Goal: Task Accomplishment & Management: Complete application form

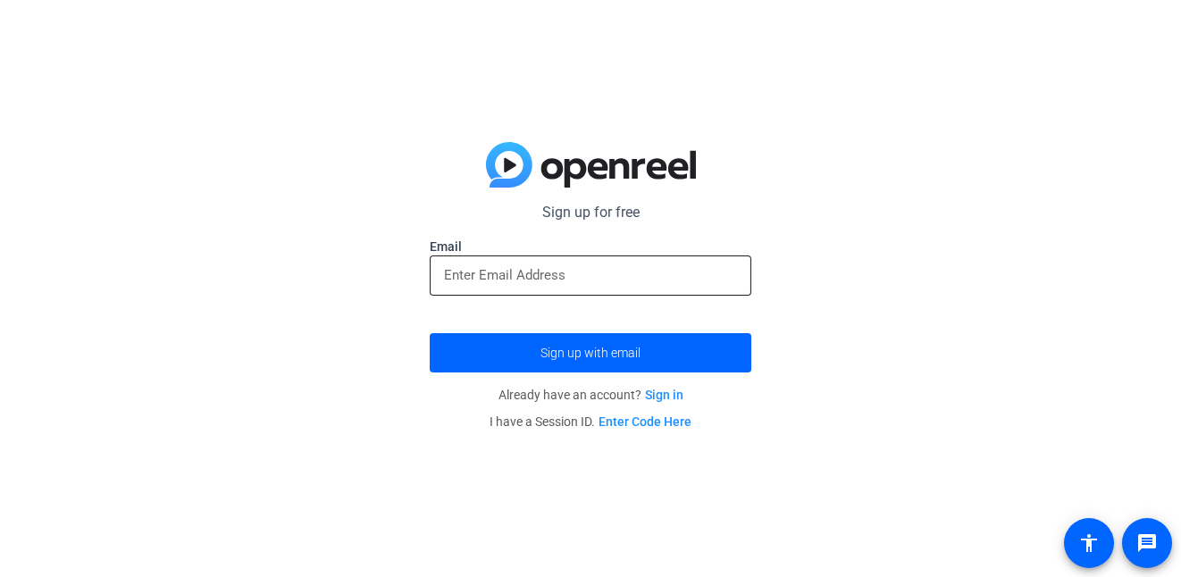
click at [699, 263] on div at bounding box center [590, 276] width 293 height 40
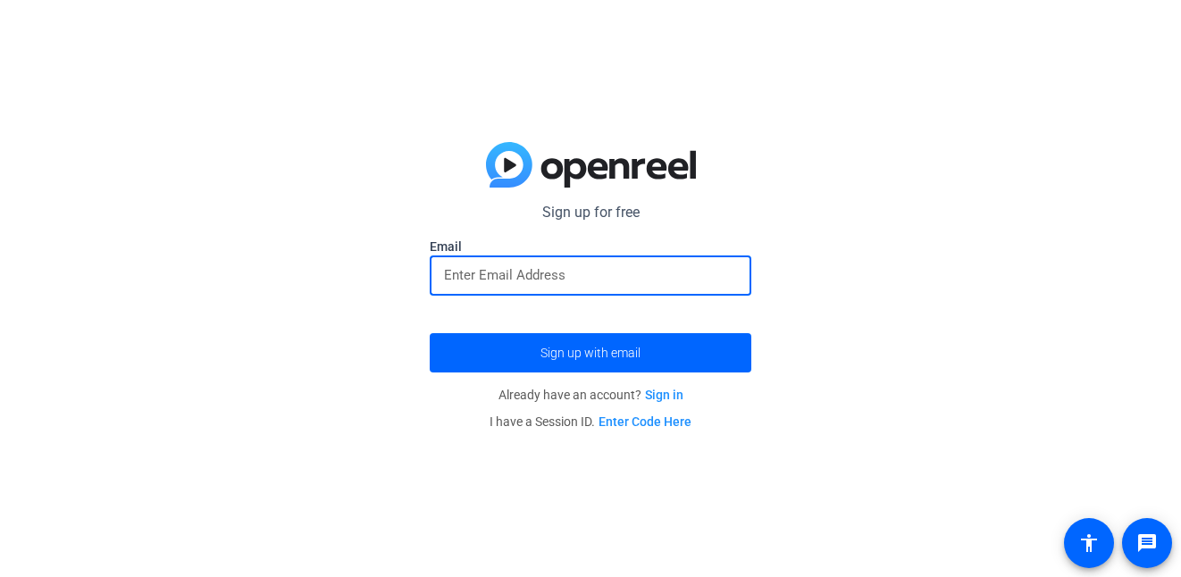
click at [665, 277] on input "email" at bounding box center [590, 274] width 293 height 21
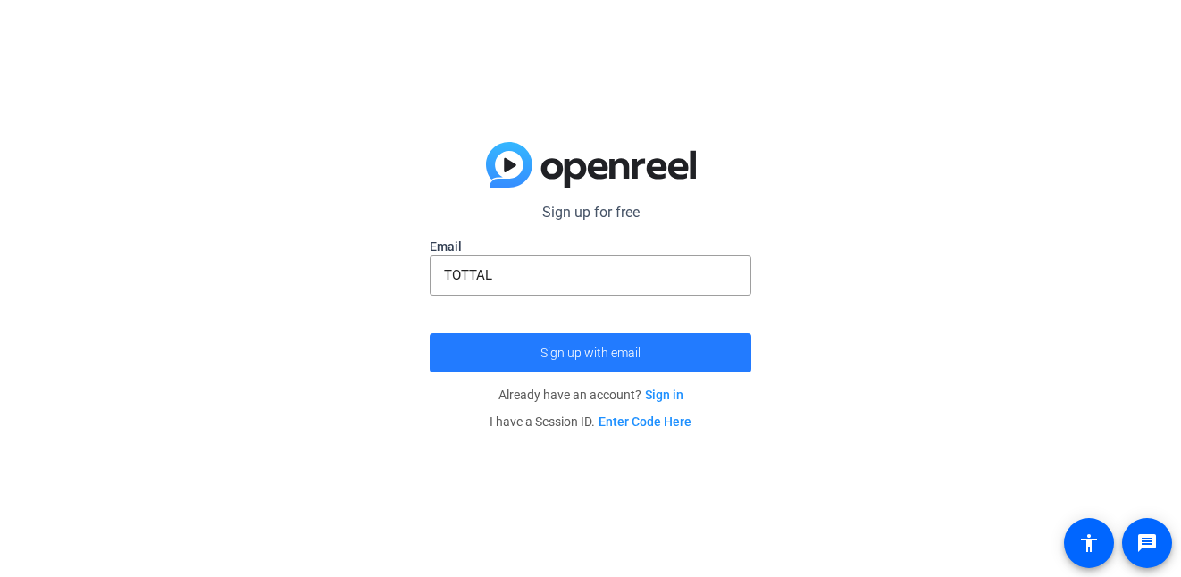
click at [642, 338] on span "submit" at bounding box center [591, 352] width 322 height 43
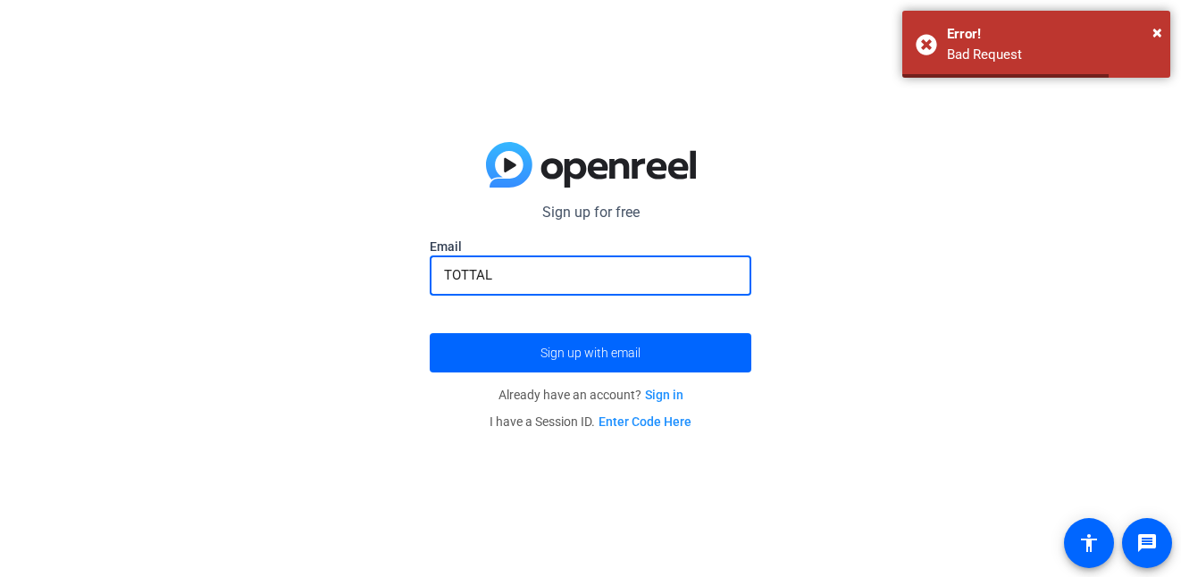
click at [670, 285] on input "TOTTAL" at bounding box center [590, 274] width 293 height 21
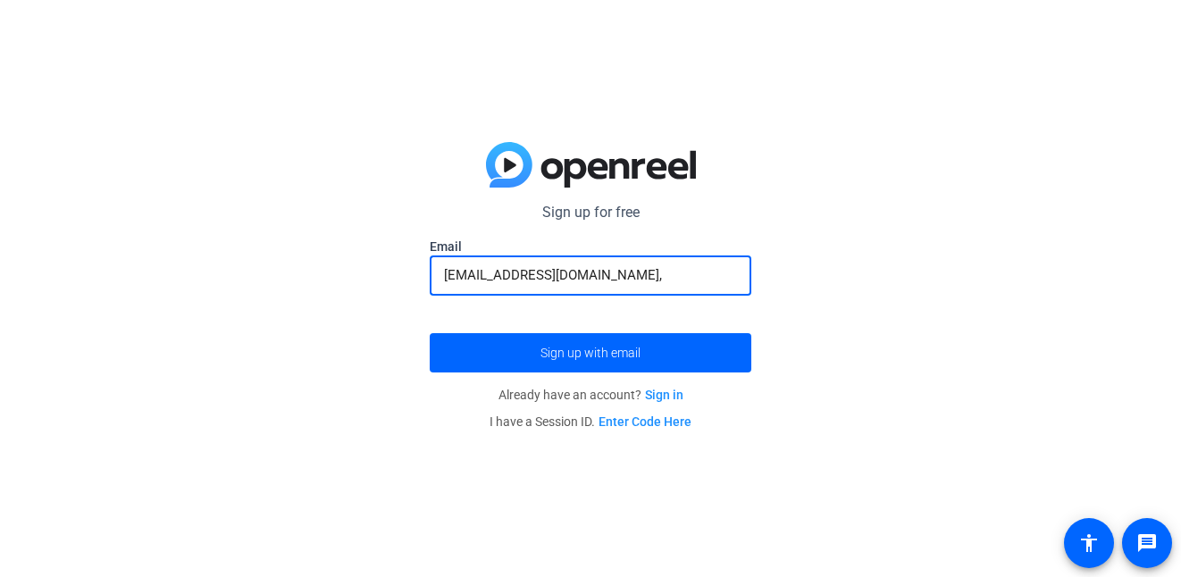
click at [430, 333] on button "Sign up with email" at bounding box center [591, 352] width 322 height 39
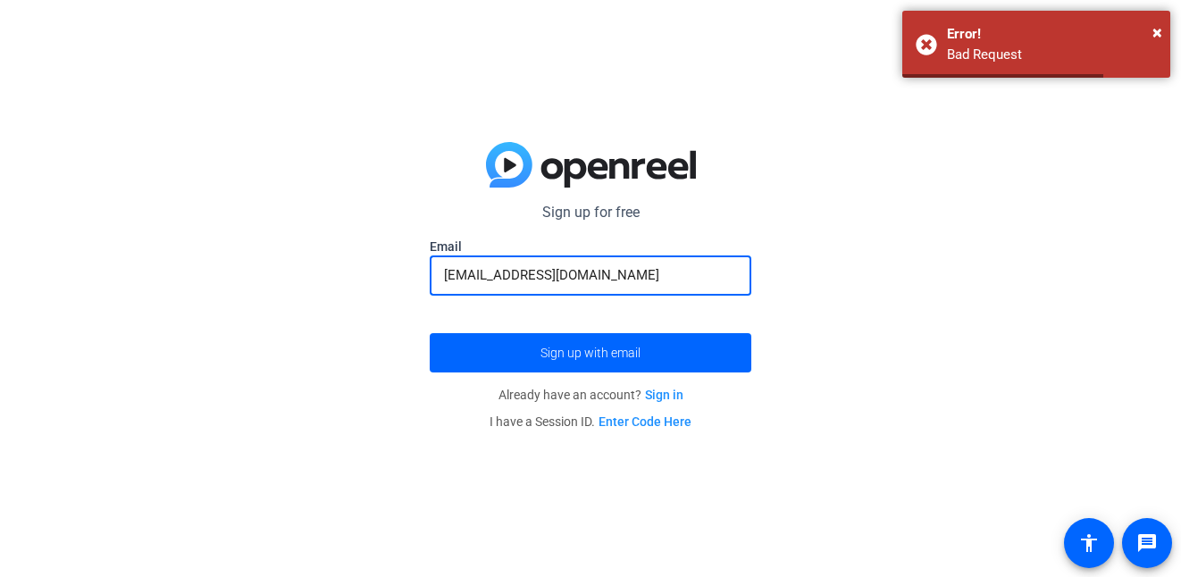
type input "[EMAIL_ADDRESS][DOMAIN_NAME]"
click at [430, 333] on button "Sign up with email" at bounding box center [591, 352] width 322 height 39
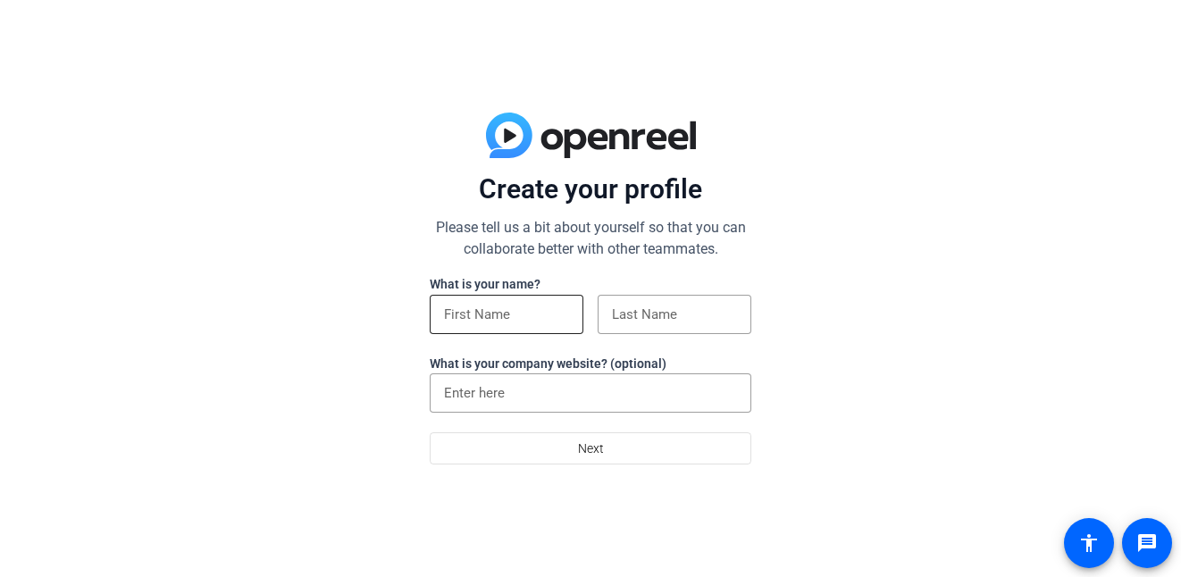
click at [577, 312] on div at bounding box center [507, 314] width 154 height 39
click at [527, 319] on input at bounding box center [506, 314] width 125 height 21
type input "eatmefemboydaddy"
drag, startPoint x: 568, startPoint y: 312, endPoint x: 165, endPoint y: 349, distance: 404.7
click at [165, 349] on div "Create your profile Please tell us a bit about yourself so that you can collabo…" at bounding box center [590, 288] width 1181 height 577
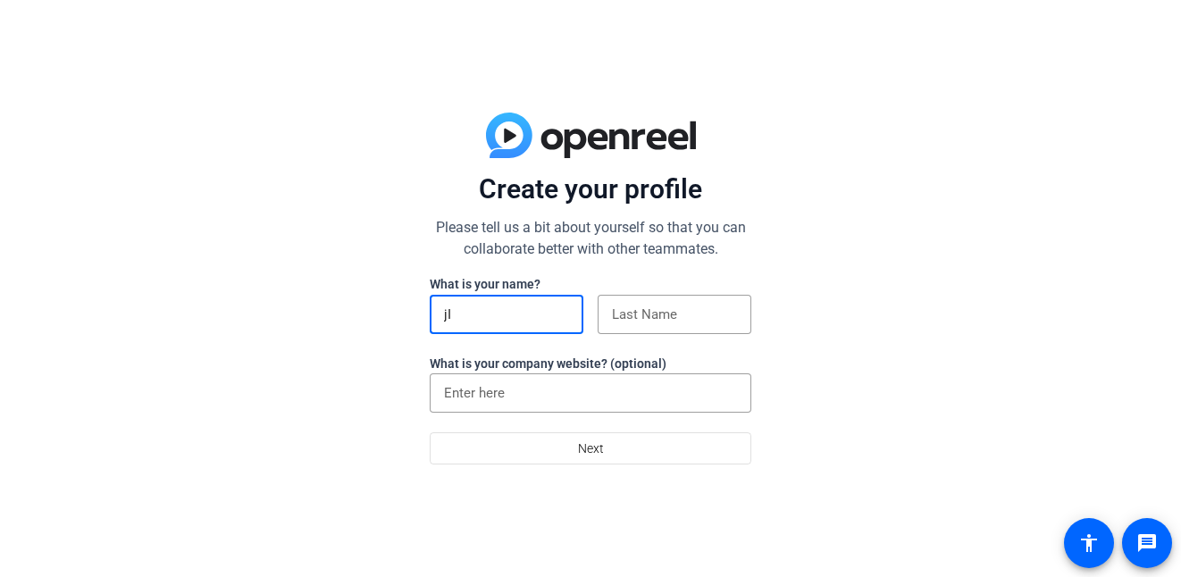
type input "j"
type input "Jim"
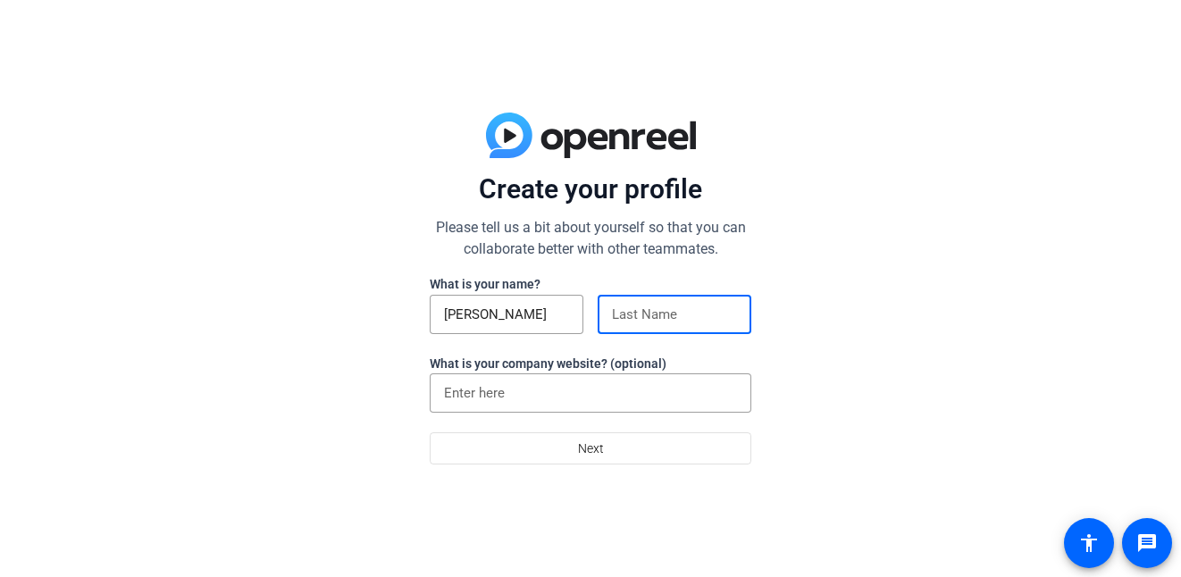
click at [729, 314] on input at bounding box center [674, 314] width 125 height 21
type input "mcmanster"
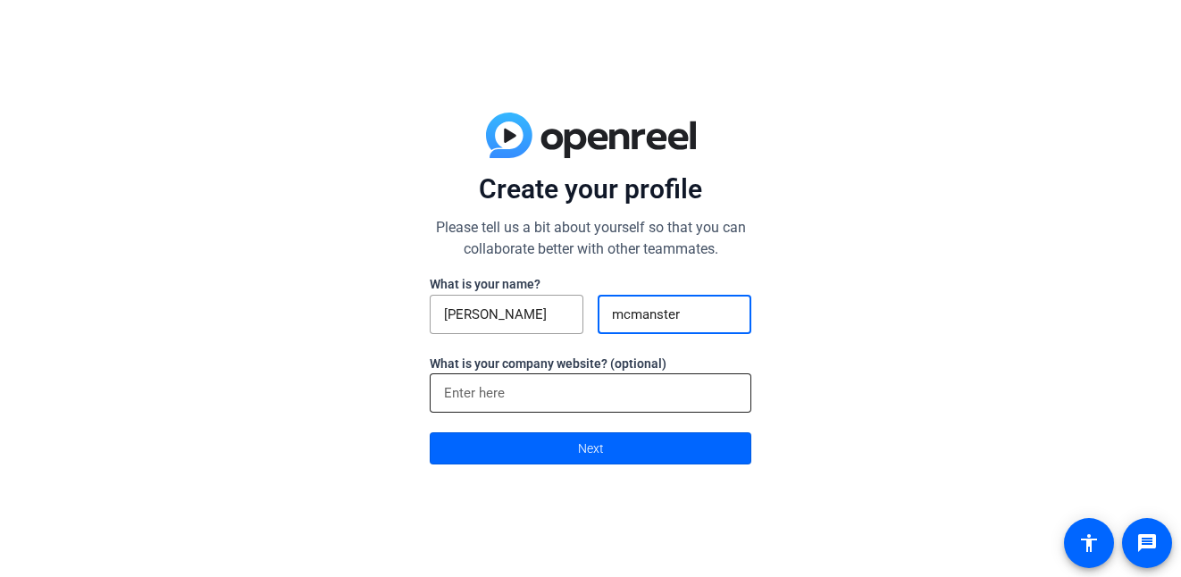
click at [580, 384] on input at bounding box center [590, 392] width 293 height 21
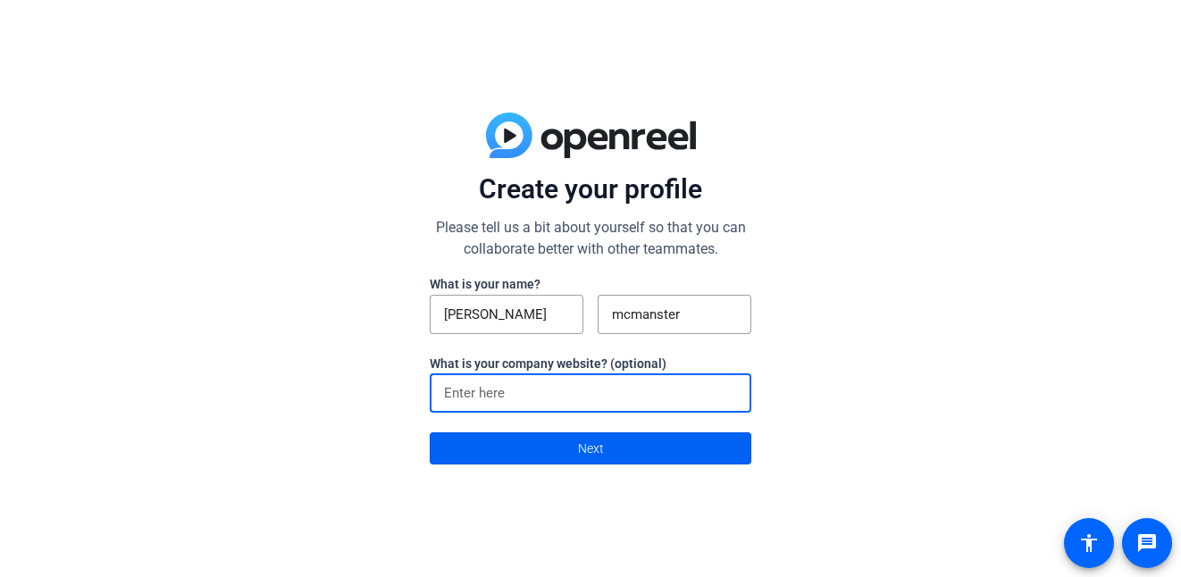
click at [541, 450] on span at bounding box center [591, 448] width 320 height 43
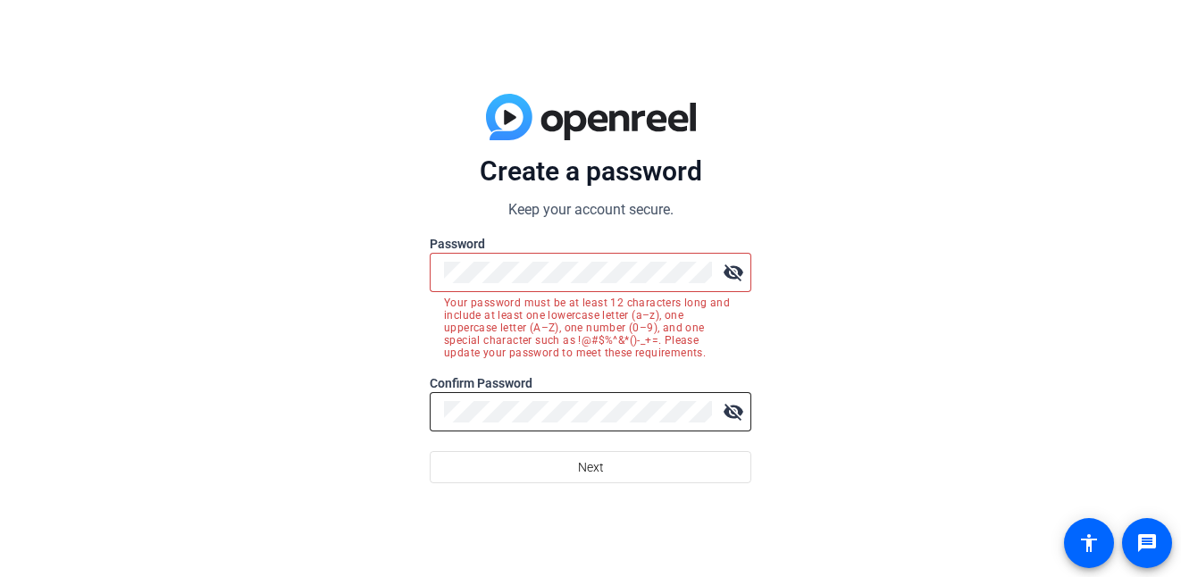
click at [726, 416] on mat-icon "visibility_off" at bounding box center [734, 412] width 36 height 36
click at [731, 276] on mat-icon "visibility_off" at bounding box center [734, 273] width 36 height 36
click at [0, 286] on html "Accessibility Screen-Reader Guide, Feedback, and Issue Reporting | New window C…" at bounding box center [590, 288] width 1181 height 577
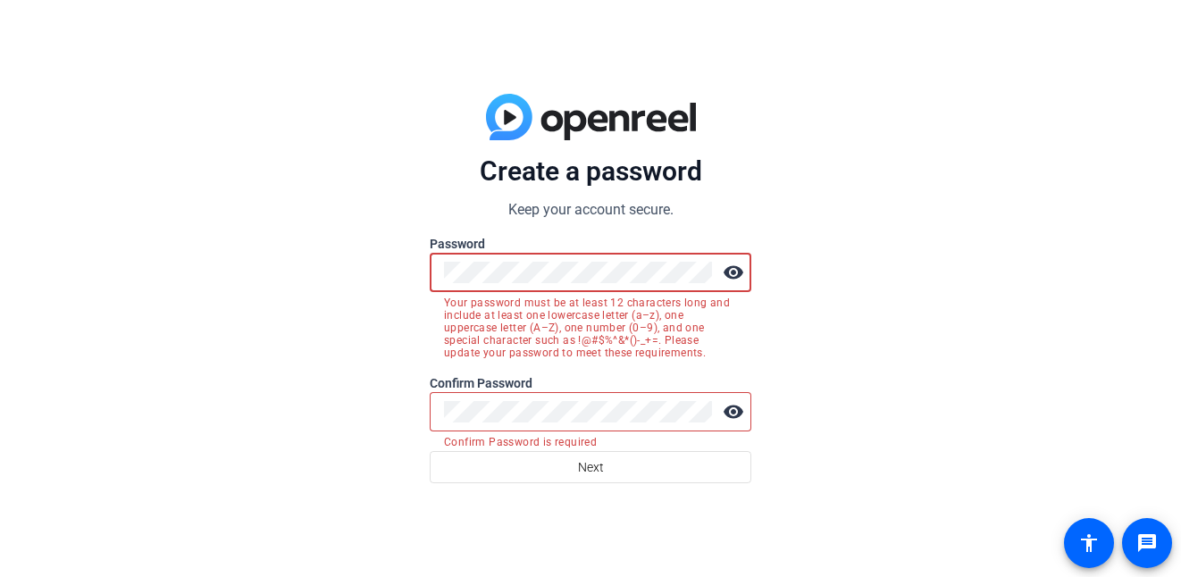
click at [430, 451] on button "Next" at bounding box center [591, 467] width 322 height 32
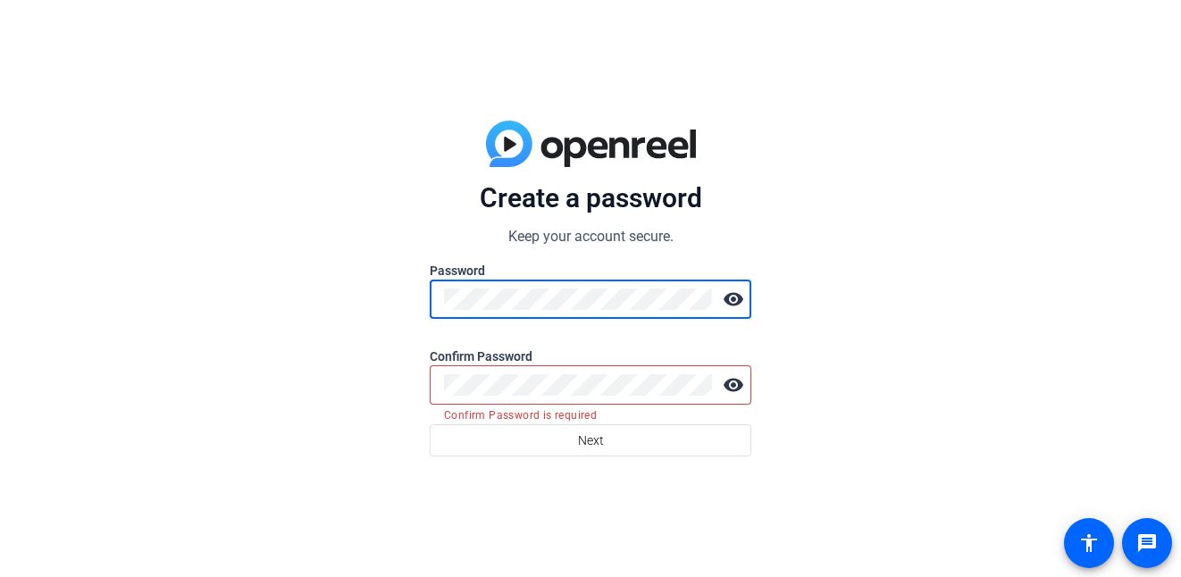
click at [109, 355] on div "Create a password Keep your account secure. Password visibility Confirm Passwor…" at bounding box center [590, 288] width 1181 height 577
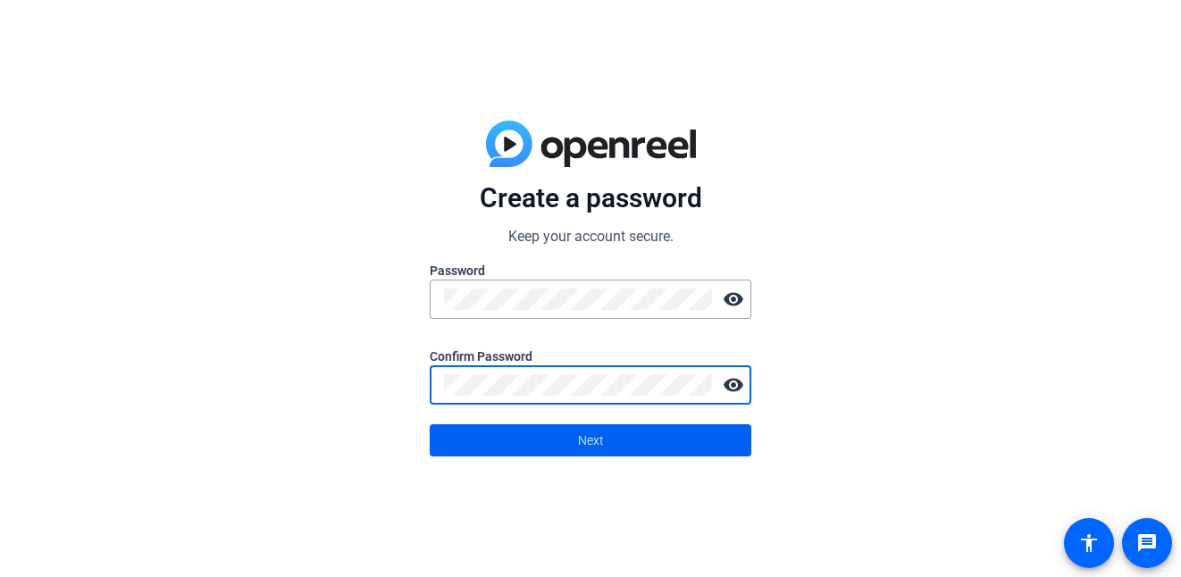
click at [573, 434] on span at bounding box center [591, 440] width 320 height 43
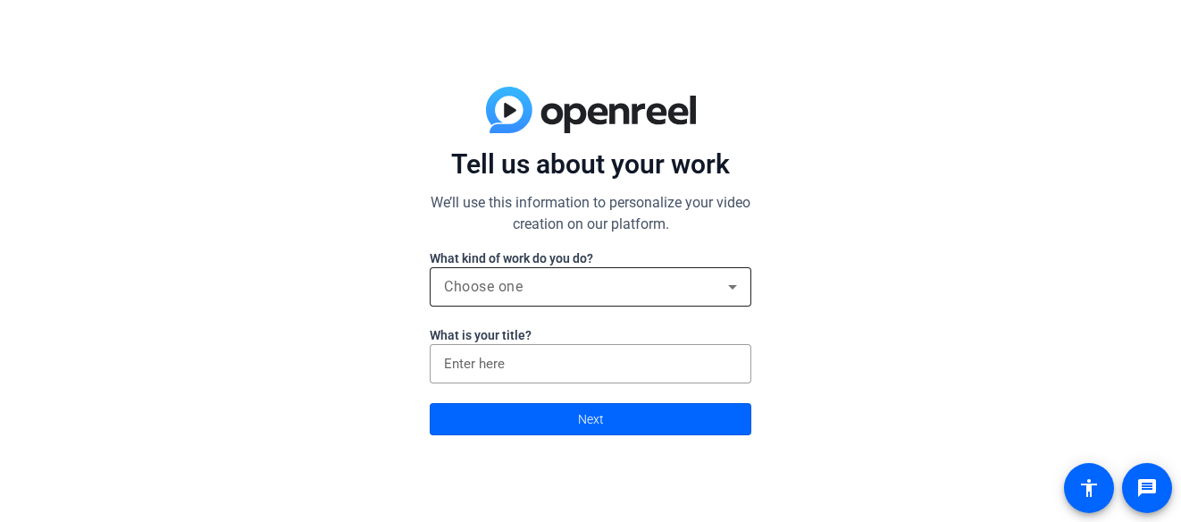
click at [527, 291] on div "Choose one" at bounding box center [586, 286] width 284 height 21
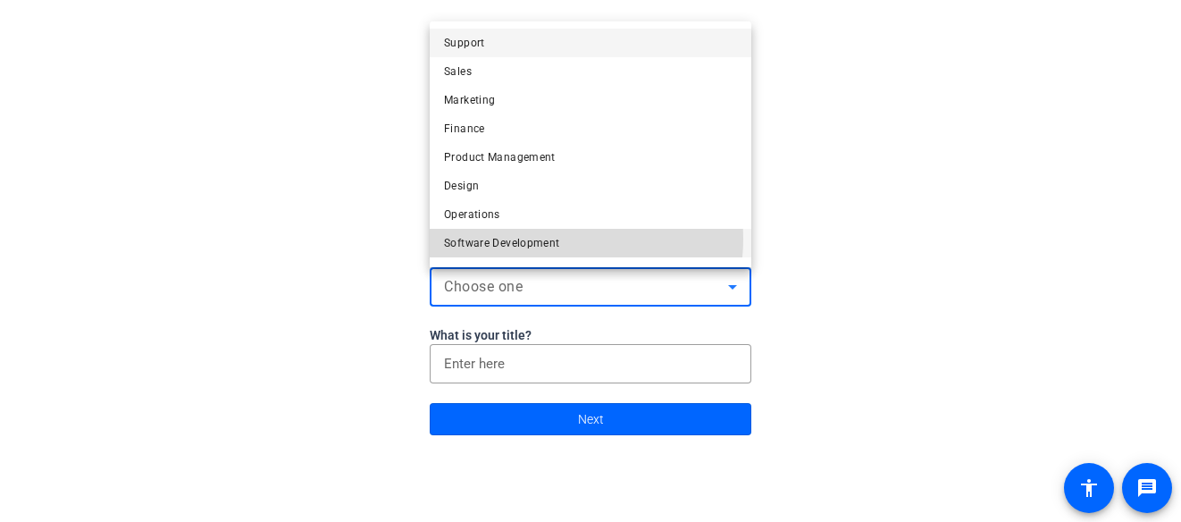
click at [546, 239] on span "Software Development" at bounding box center [502, 242] width 116 height 21
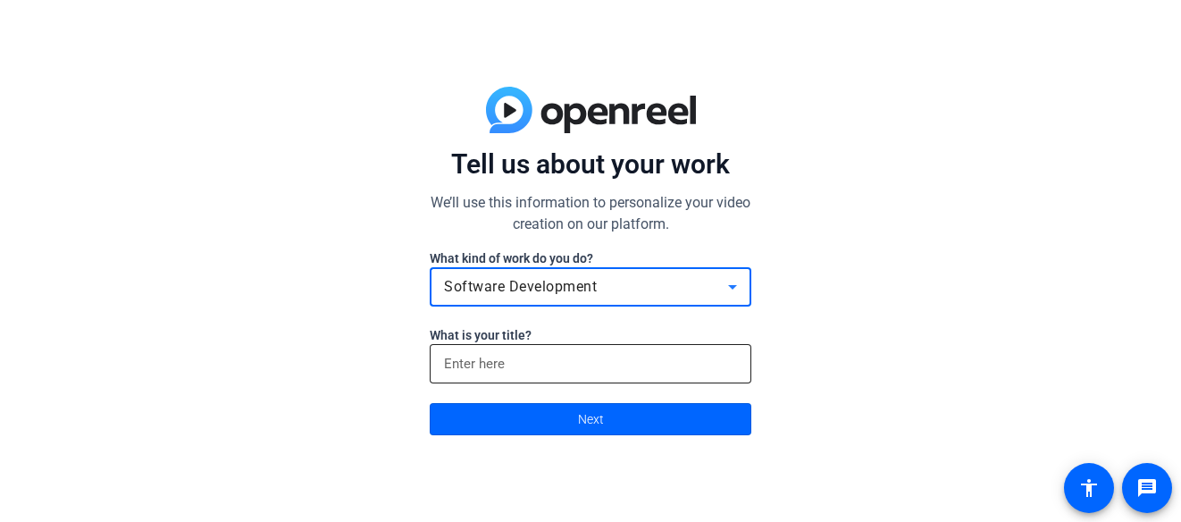
click at [564, 370] on input at bounding box center [590, 363] width 293 height 21
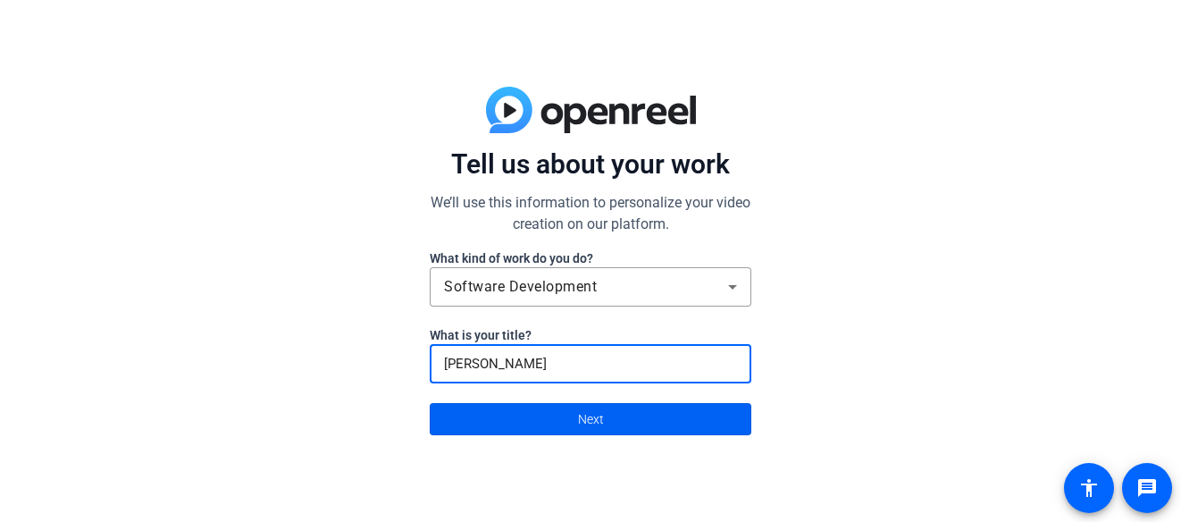
type input "jim"
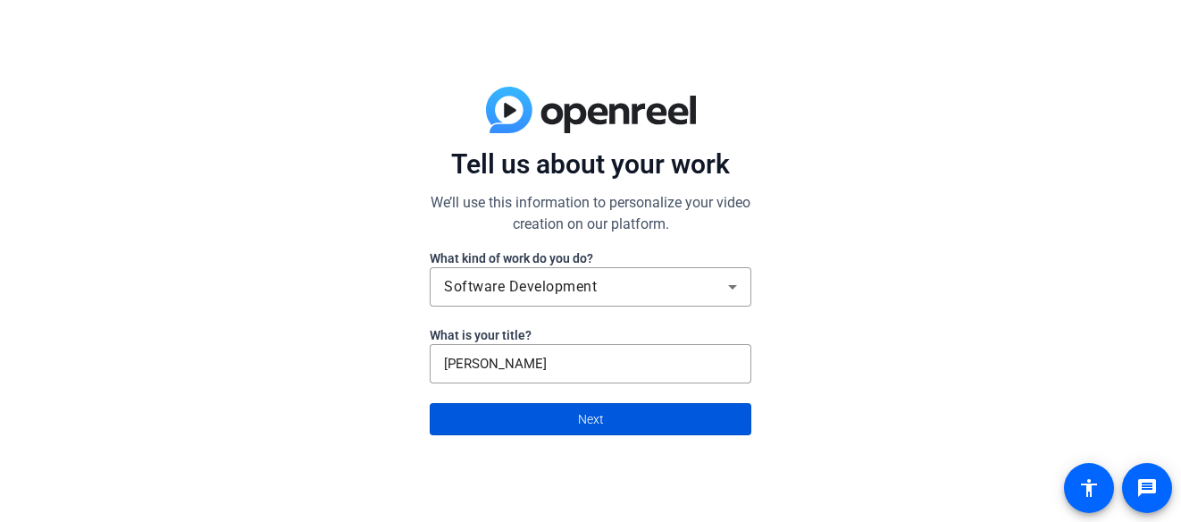
click at [579, 402] on span "Next" at bounding box center [591, 419] width 26 height 34
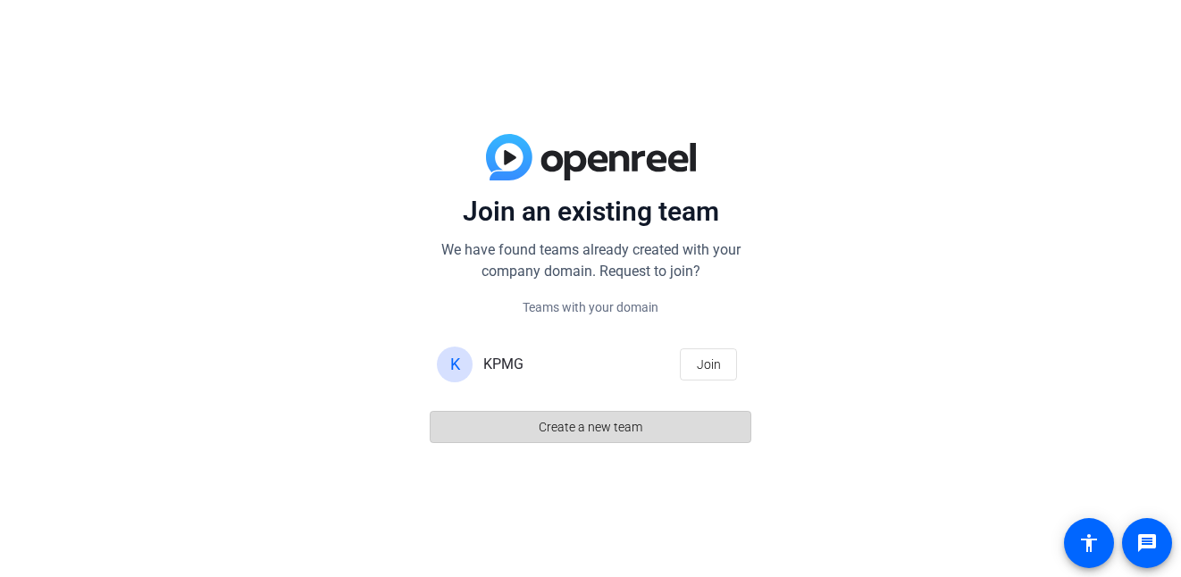
click at [624, 415] on span "Create a new team" at bounding box center [591, 427] width 104 height 34
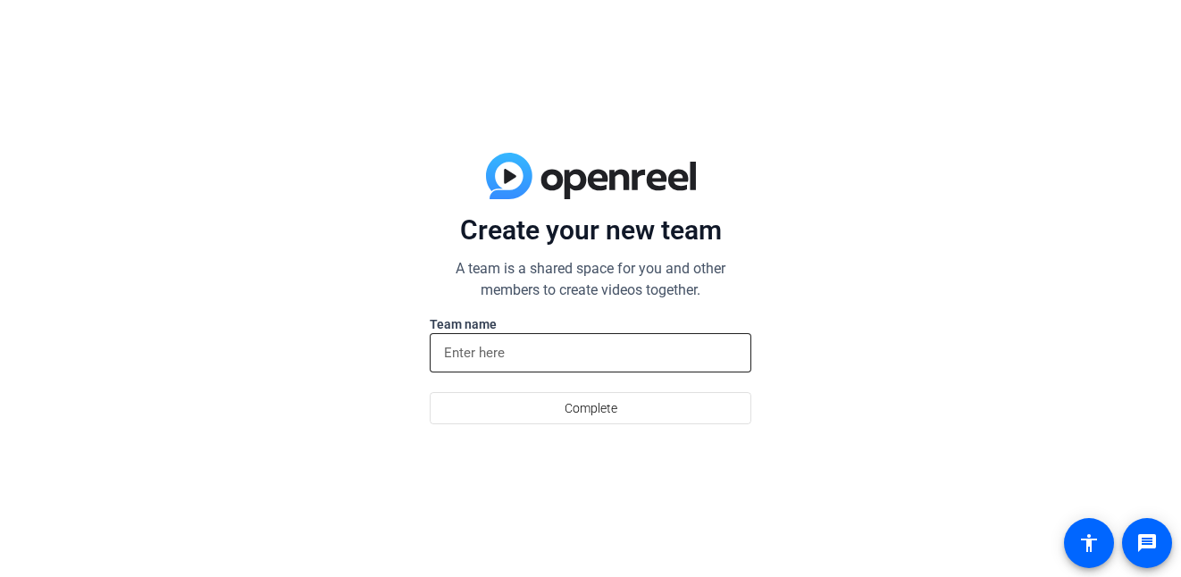
click at [605, 348] on input at bounding box center [590, 352] width 293 height 21
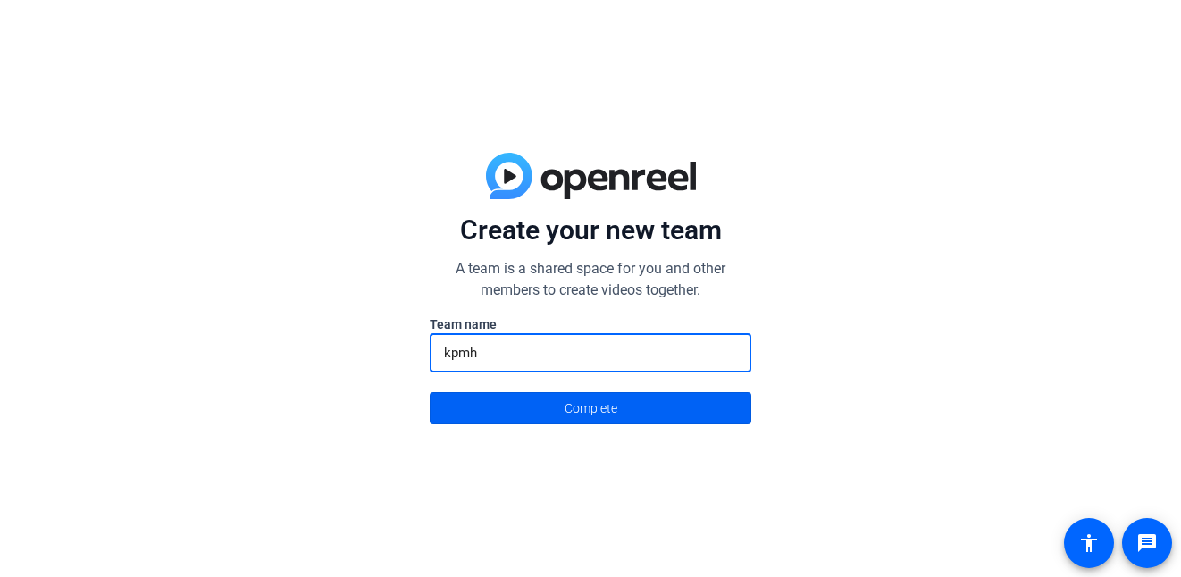
type input "kpmh"
click at [561, 397] on span at bounding box center [591, 408] width 320 height 43
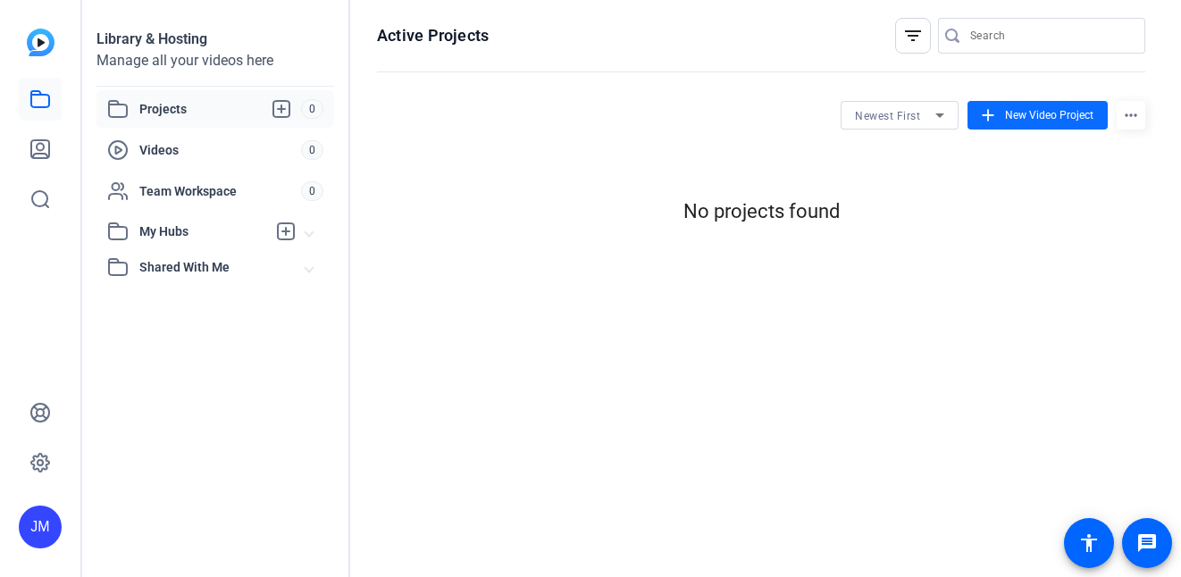
click at [1054, 123] on span at bounding box center [1038, 115] width 140 height 43
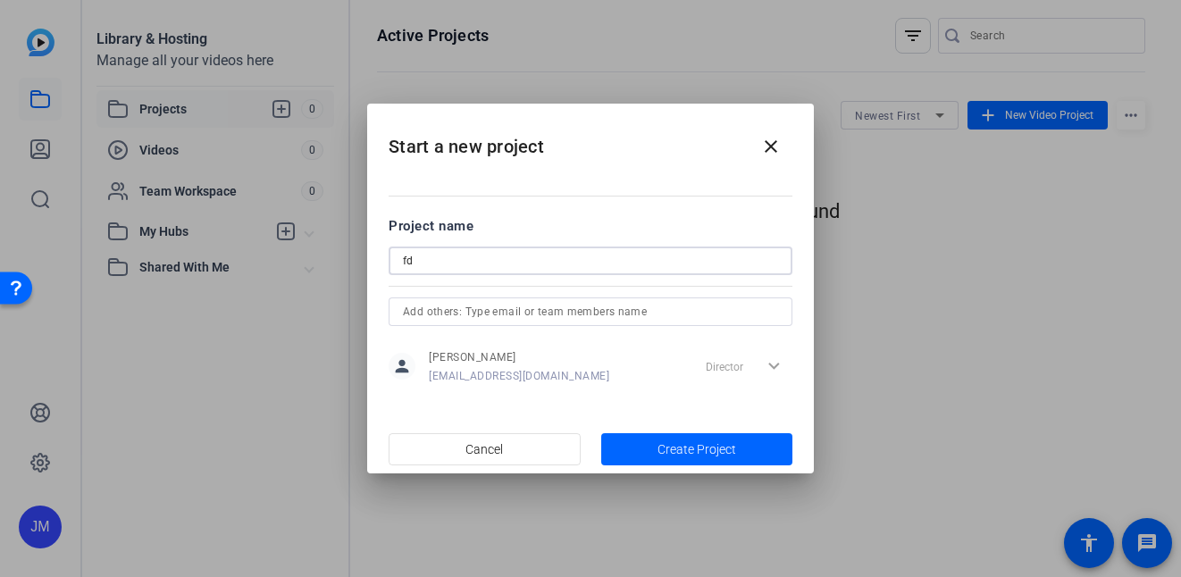
click at [611, 263] on input "fd" at bounding box center [590, 260] width 375 height 21
type input "fd"
click at [683, 449] on span "Create Project" at bounding box center [697, 449] width 79 height 19
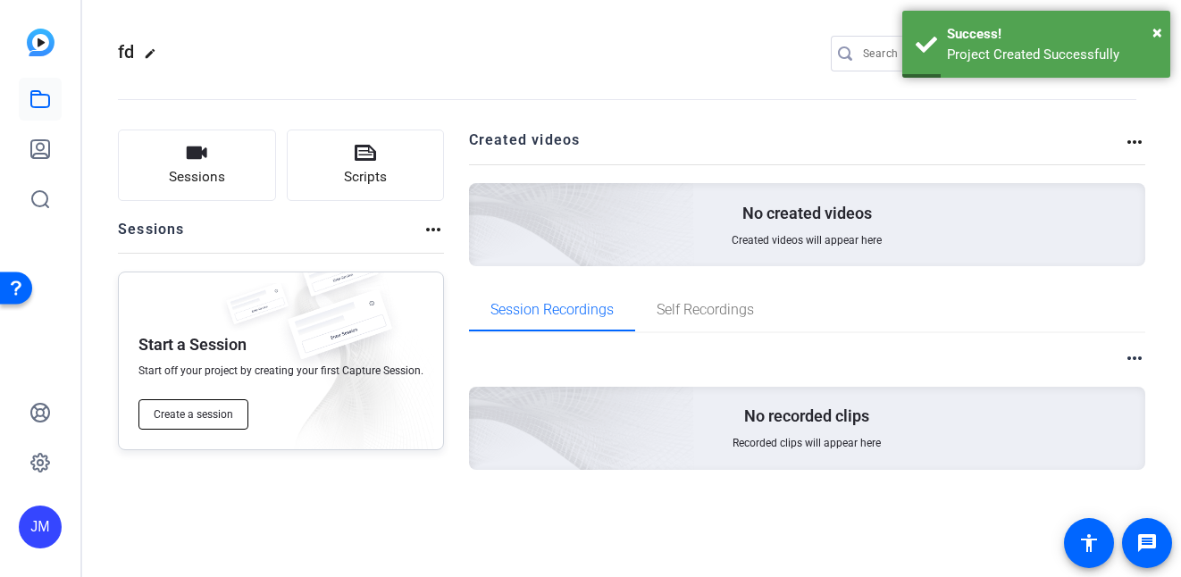
click at [210, 408] on span "Create a session" at bounding box center [194, 414] width 80 height 14
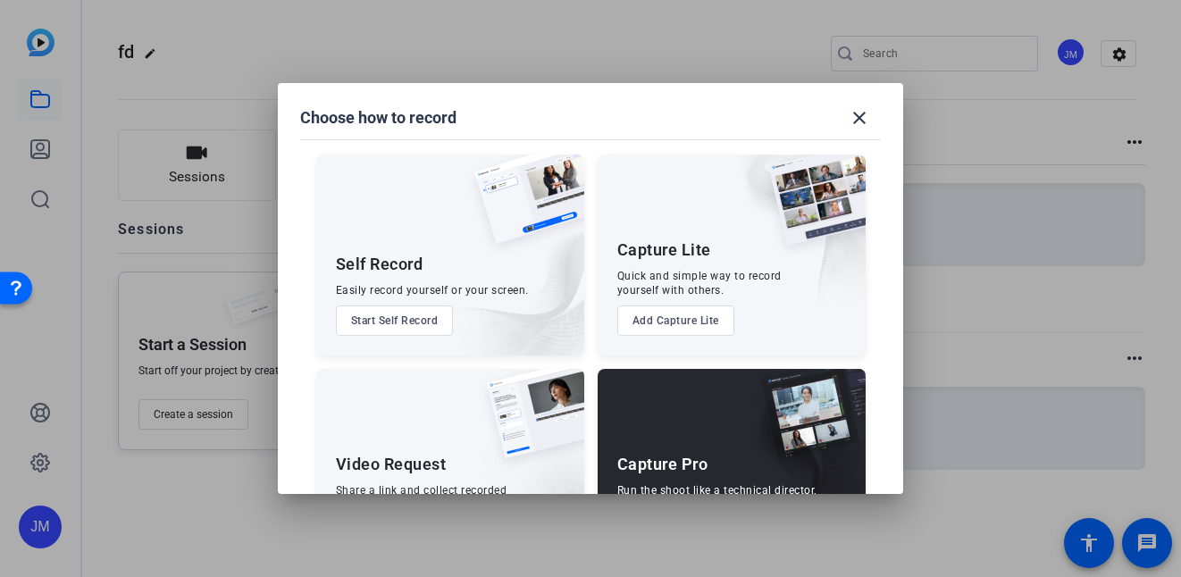
click at [407, 292] on div "Easily record yourself or your screen." at bounding box center [432, 290] width 193 height 14
click at [405, 320] on button "Start Self Record" at bounding box center [395, 321] width 118 height 30
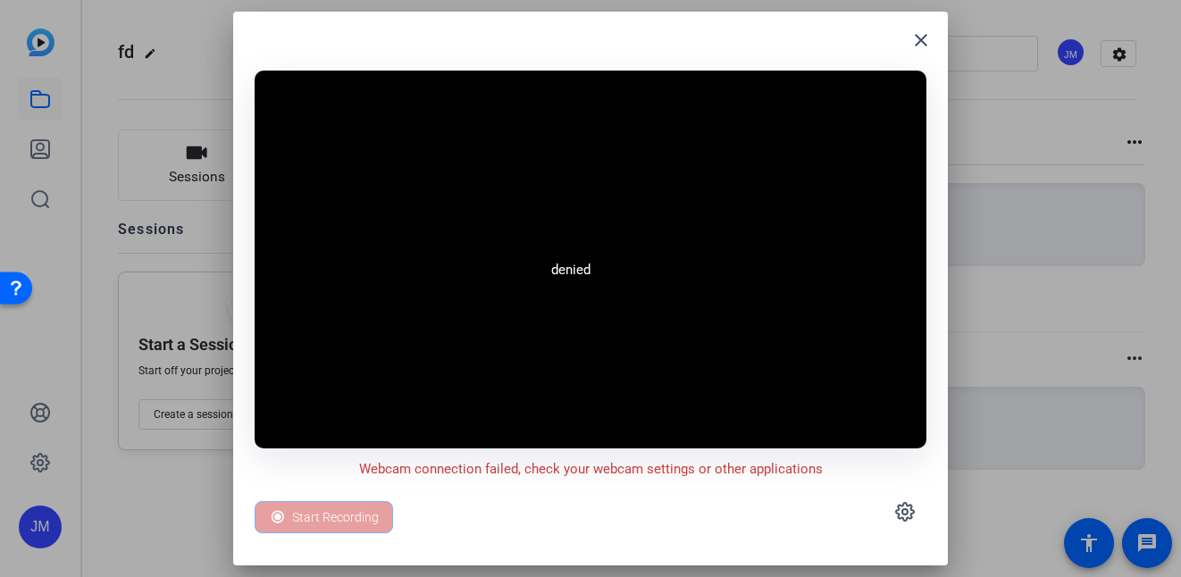
drag, startPoint x: 1114, startPoint y: 38, endPoint x: 1046, endPoint y: 89, distance: 85.4
click at [1103, 59] on div at bounding box center [590, 288] width 1181 height 577
